Goal: Use online tool/utility: Utilize a website feature to perform a specific function

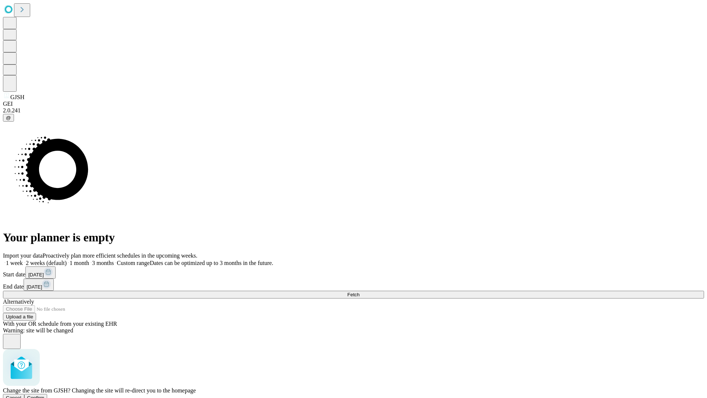
click at [45, 395] on span "Confirm" at bounding box center [35, 398] width 17 height 6
click at [23, 260] on label "1 week" at bounding box center [13, 263] width 20 height 6
click at [359, 292] on span "Fetch" at bounding box center [353, 295] width 12 height 6
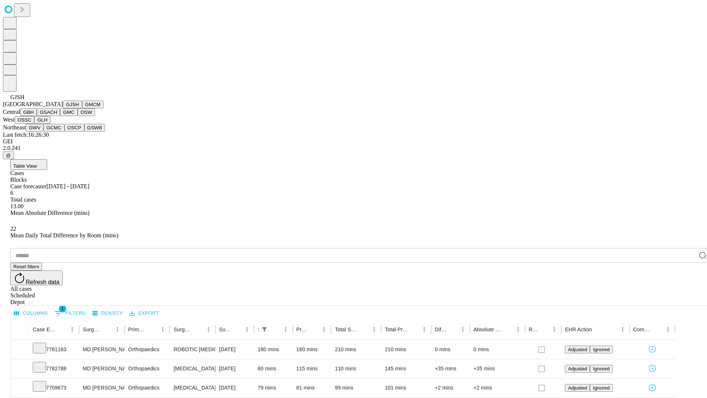
click at [82, 108] on button "GMCM" at bounding box center [92, 105] width 21 height 8
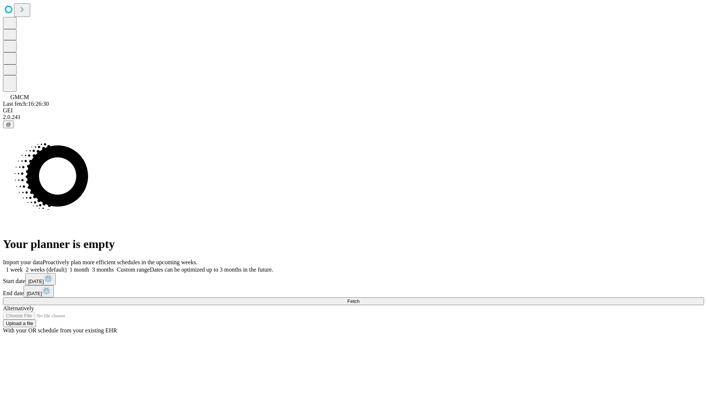
click at [23, 266] on label "1 week" at bounding box center [13, 269] width 20 height 6
click at [359, 298] on span "Fetch" at bounding box center [353, 301] width 12 height 6
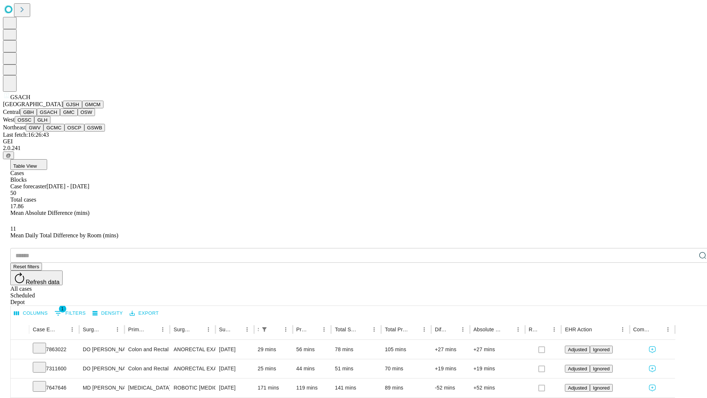
click at [60, 116] on button "GMC" at bounding box center [68, 112] width 17 height 8
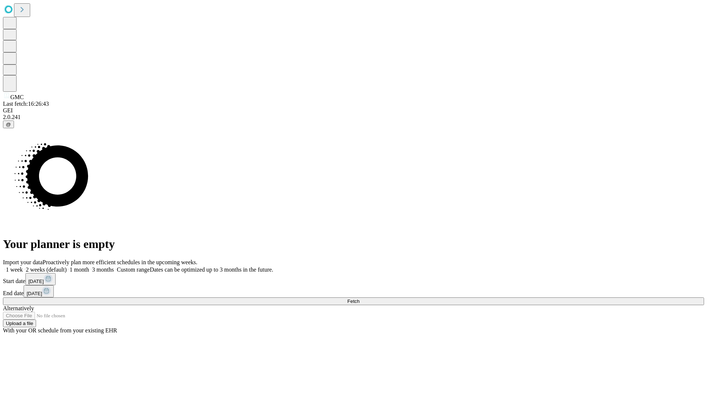
click at [23, 266] on label "1 week" at bounding box center [13, 269] width 20 height 6
click at [359, 298] on span "Fetch" at bounding box center [353, 301] width 12 height 6
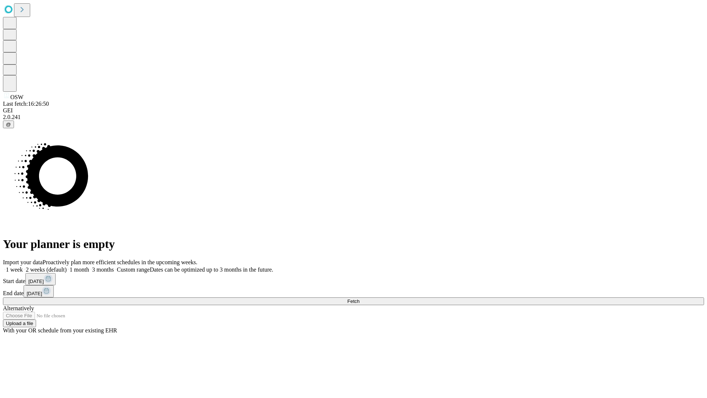
click at [359, 298] on span "Fetch" at bounding box center [353, 301] width 12 height 6
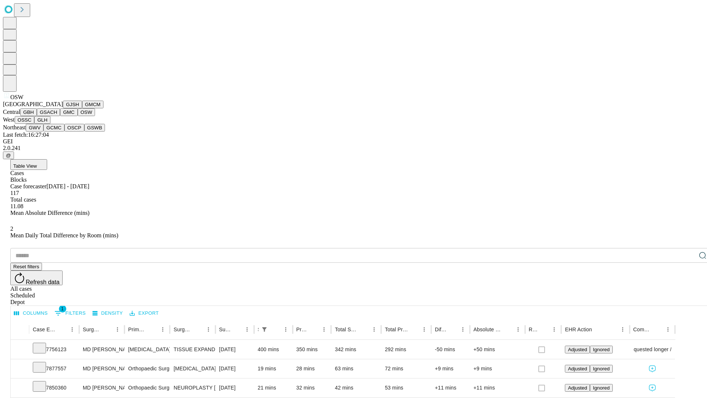
click at [35, 124] on button "OSSC" at bounding box center [25, 120] width 20 height 8
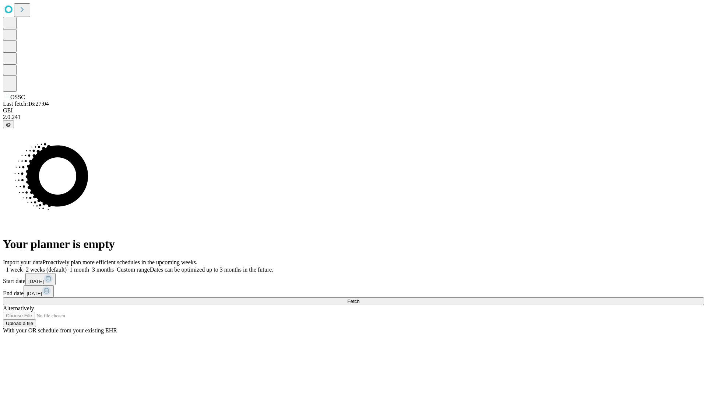
click at [23, 266] on label "1 week" at bounding box center [13, 269] width 20 height 6
click at [359, 298] on span "Fetch" at bounding box center [353, 301] width 12 height 6
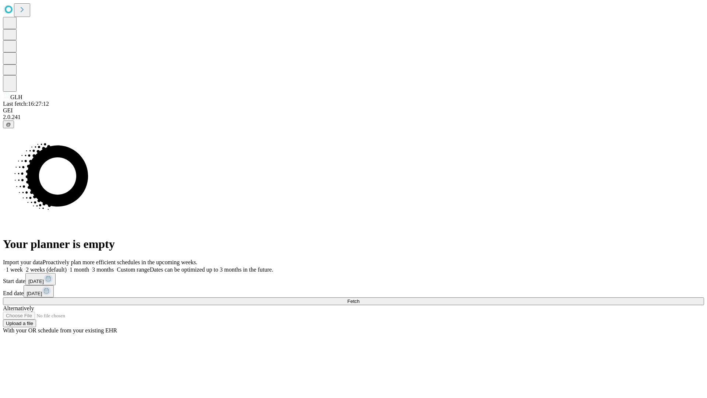
click at [23, 266] on label "1 week" at bounding box center [13, 269] width 20 height 6
click at [359, 298] on span "Fetch" at bounding box center [353, 301] width 12 height 6
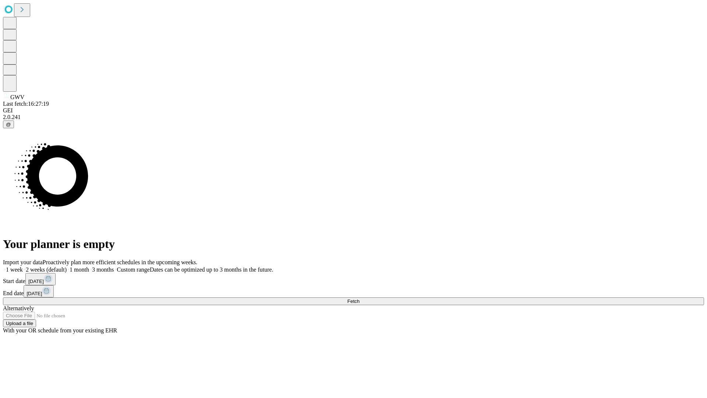
click at [23, 266] on label "1 week" at bounding box center [13, 269] width 20 height 6
click at [359, 298] on span "Fetch" at bounding box center [353, 301] width 12 height 6
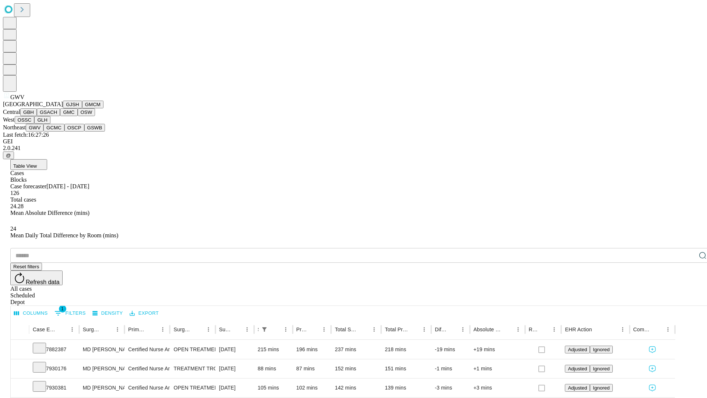
click at [57, 131] on button "GCMC" at bounding box center [53, 128] width 21 height 8
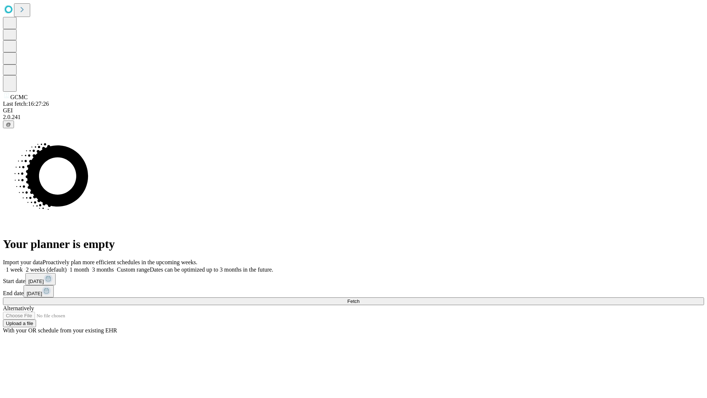
click at [23, 266] on label "1 week" at bounding box center [13, 269] width 20 height 6
click at [359, 298] on span "Fetch" at bounding box center [353, 301] width 12 height 6
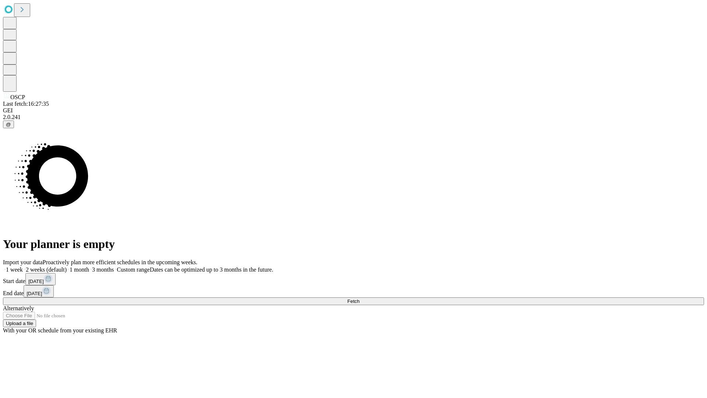
click at [23, 266] on label "1 week" at bounding box center [13, 269] width 20 height 6
click at [359, 298] on span "Fetch" at bounding box center [353, 301] width 12 height 6
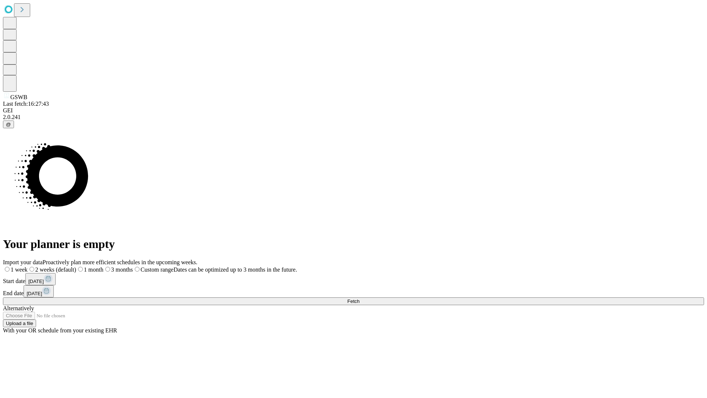
click at [28, 266] on label "1 week" at bounding box center [15, 269] width 25 height 6
click at [359, 298] on span "Fetch" at bounding box center [353, 301] width 12 height 6
